Goal: Task Accomplishment & Management: Use online tool/utility

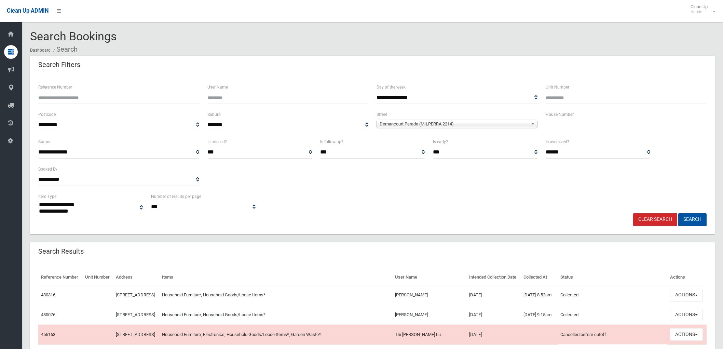
select select
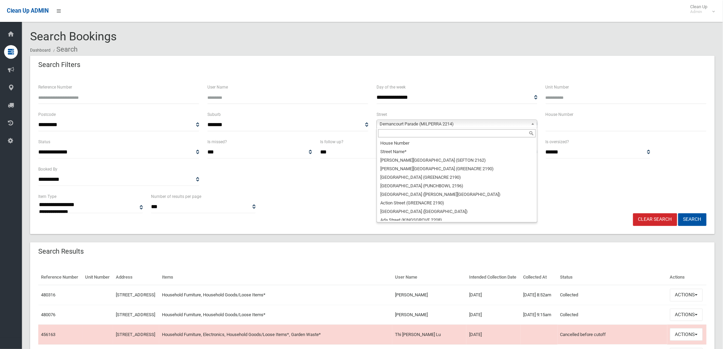
click at [476, 122] on span "Dernancourt Parade (MILPERRA 2214)" at bounding box center [454, 124] width 149 height 8
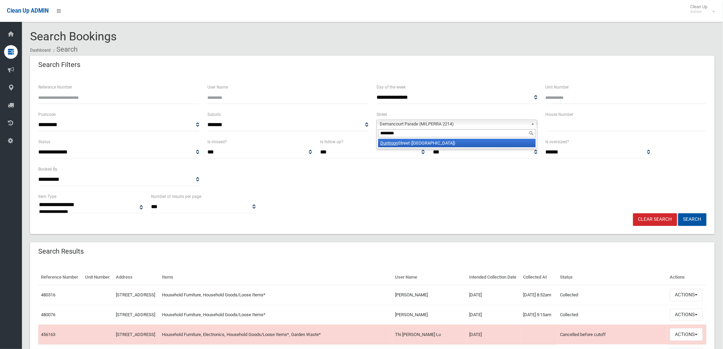
type input "********"
drag, startPoint x: 482, startPoint y: 145, endPoint x: 547, endPoint y: 135, distance: 65.7
click at [483, 145] on li "[GEOGRAPHIC_DATA] ([GEOGRAPHIC_DATA])" at bounding box center [456, 143] width 157 height 9
click at [701, 220] on button "Search" at bounding box center [692, 219] width 28 height 13
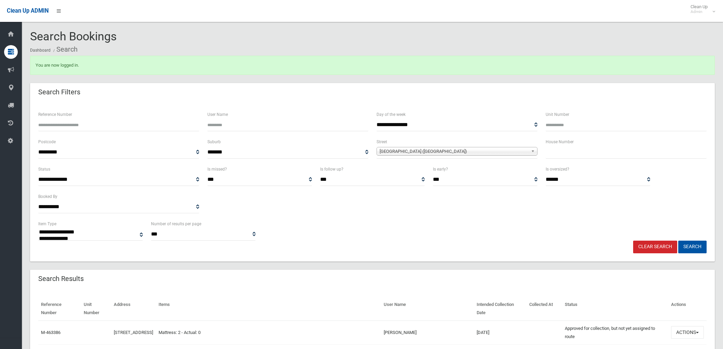
select select
click at [707, 245] on div "Clear Search Search" at bounding box center [372, 246] width 676 height 13
click at [700, 246] on button "Search" at bounding box center [692, 246] width 28 height 13
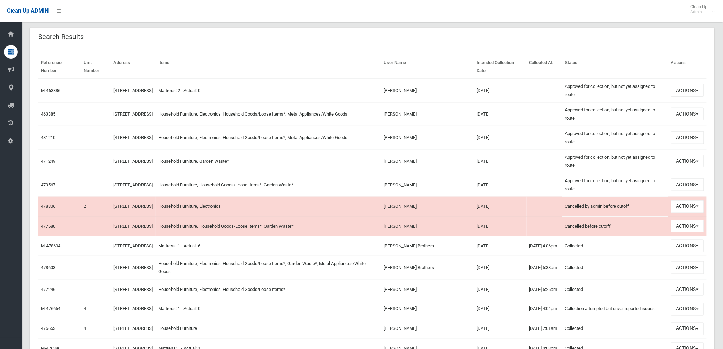
scroll to position [265, 0]
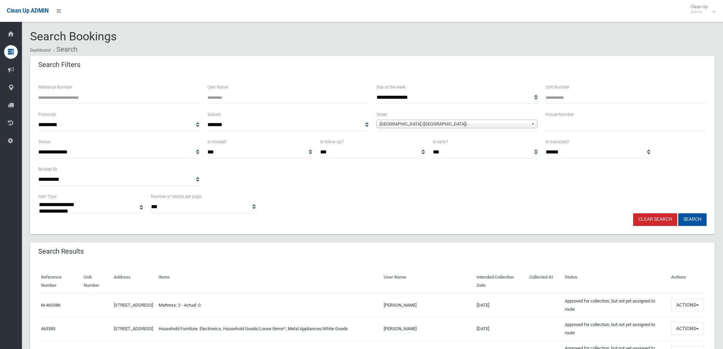
select select
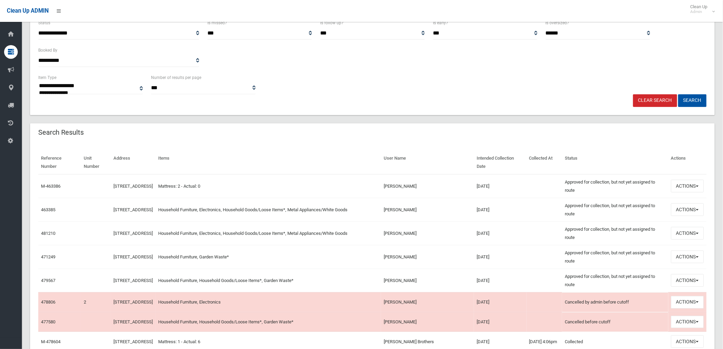
scroll to position [228, 0]
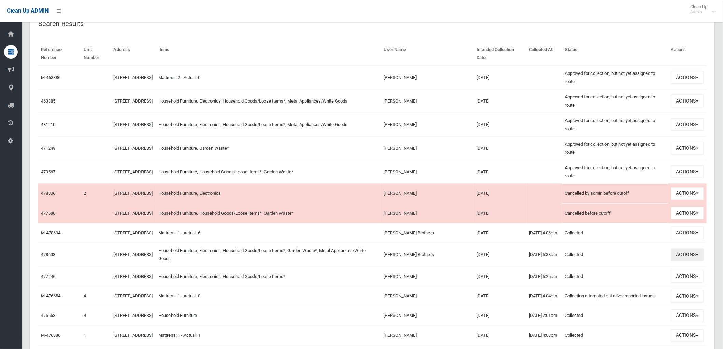
click at [678, 261] on button "Actions" at bounding box center [687, 254] width 33 height 13
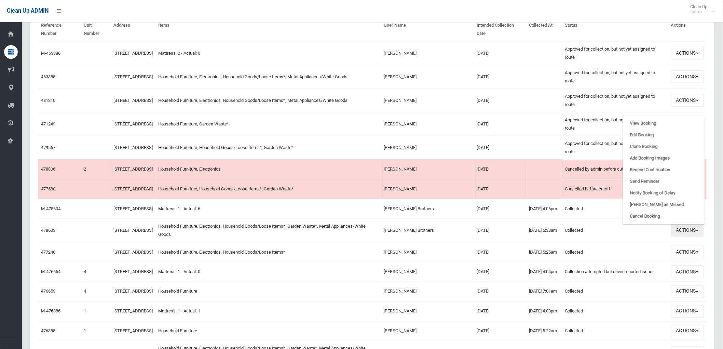
scroll to position [265, 0]
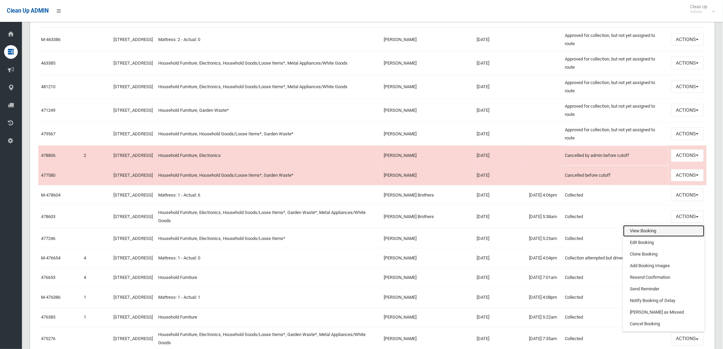
click at [675, 237] on link "View Booking" at bounding box center [663, 231] width 81 height 12
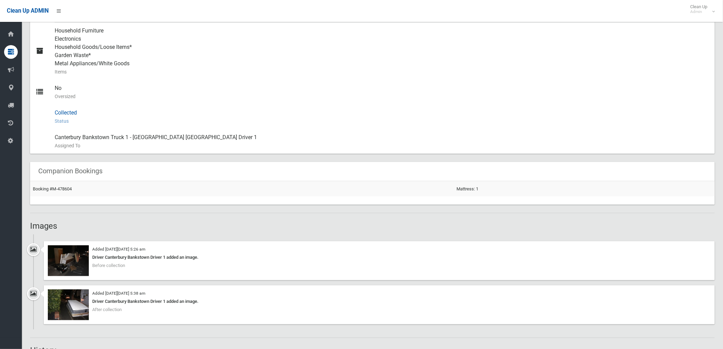
scroll to position [303, 0]
click at [78, 267] on img at bounding box center [68, 260] width 41 height 31
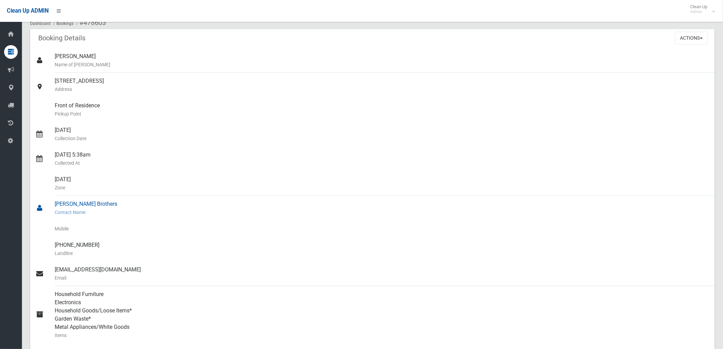
scroll to position [0, 0]
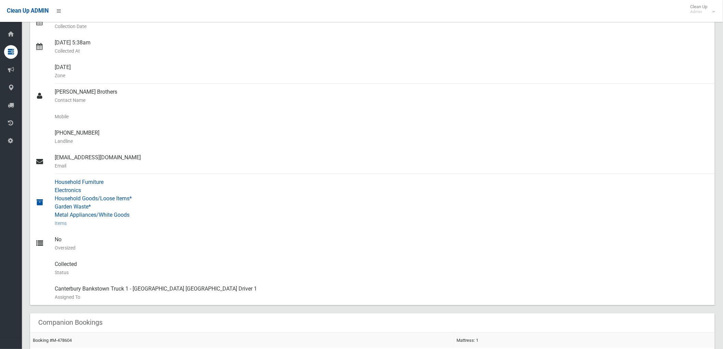
click at [189, 200] on div "Household Furniture Electronics Household Goods/Loose Items* Garden Waste* Meta…" at bounding box center [382, 202] width 655 height 57
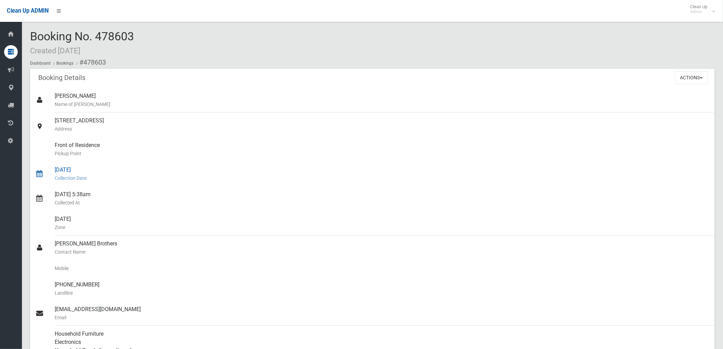
drag, startPoint x: 53, startPoint y: 167, endPoint x: 113, endPoint y: 169, distance: 60.2
click at [113, 169] on link "29/08/2025 Collection Date" at bounding box center [372, 174] width 685 height 25
click at [113, 169] on div "29/08/2025 Collection Date" at bounding box center [382, 174] width 655 height 25
drag, startPoint x: 97, startPoint y: 195, endPoint x: 60, endPoint y: 193, distance: 37.3
click at [46, 190] on link "29/08/2025 5:38am Collected At" at bounding box center [372, 198] width 685 height 25
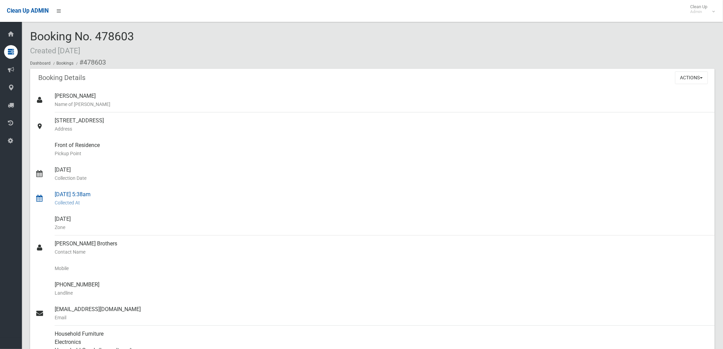
click at [153, 203] on small "Collected At" at bounding box center [382, 202] width 655 height 8
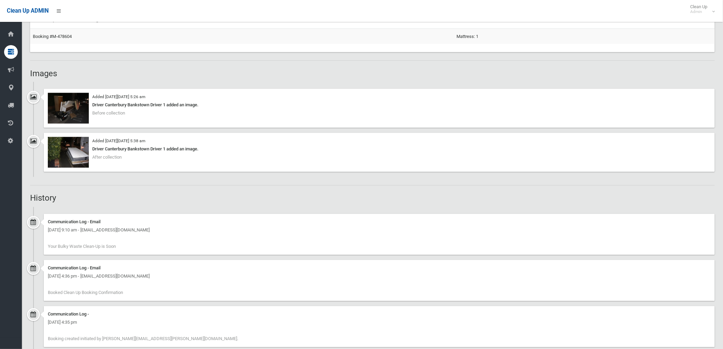
scroll to position [471, 0]
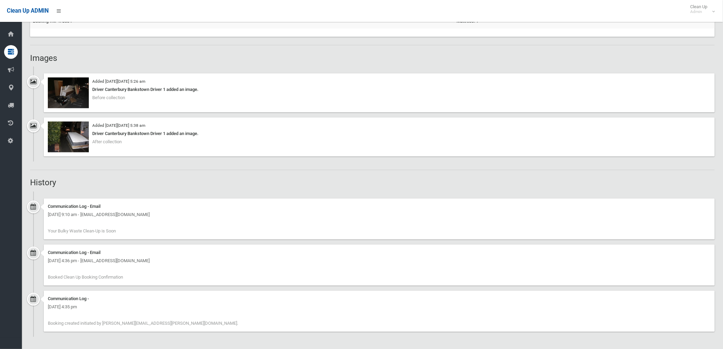
click at [658, 143] on div "Added on Fri 29th August, 2025 at 5:38 am Driver Canterbury Bankstown Driver 1 …" at bounding box center [379, 137] width 671 height 39
click at [74, 97] on img at bounding box center [68, 93] width 41 height 31
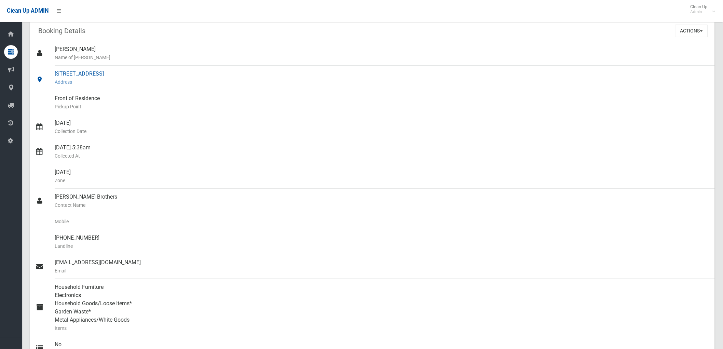
scroll to position [0, 0]
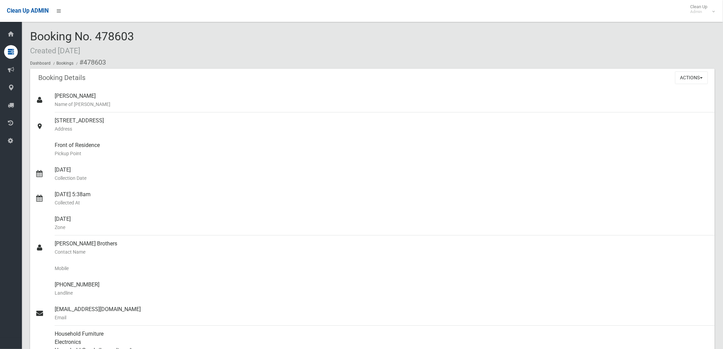
drag, startPoint x: 99, startPoint y: 36, endPoint x: 149, endPoint y: 39, distance: 50.0
click at [149, 39] on div "Booking No. 478603 Created 11/08/2025 Dashboard Bookings #478603" at bounding box center [372, 49] width 685 height 39
copy span "478603"
